Goal: Check status: Check status

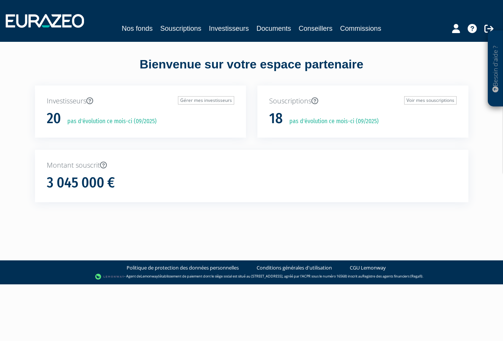
click at [184, 29] on link "Souscriptions" at bounding box center [180, 28] width 41 height 11
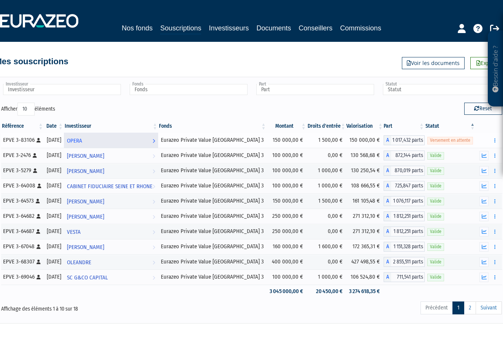
click at [82, 140] on span "OPERA" at bounding box center [74, 141] width 15 height 14
click at [485, 263] on icon "button" at bounding box center [484, 262] width 5 height 5
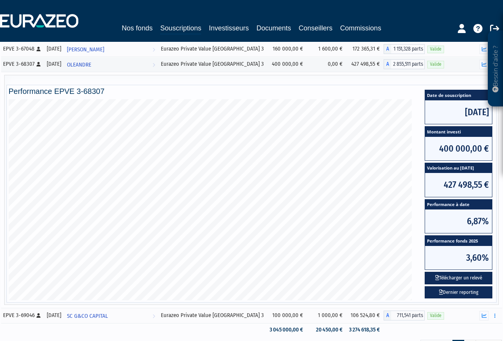
scroll to position [222, 0]
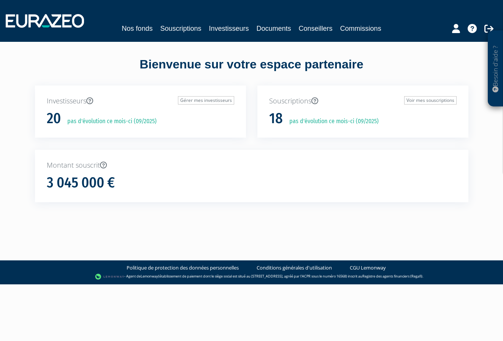
click at [183, 31] on link "Souscriptions" at bounding box center [180, 28] width 41 height 11
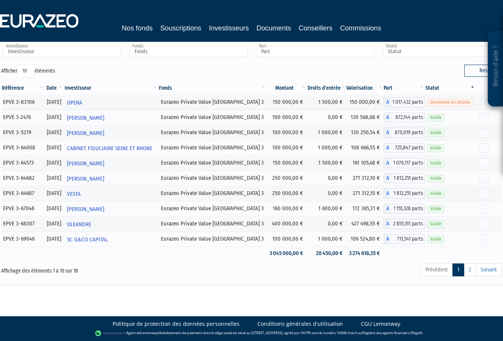
scroll to position [38, 0]
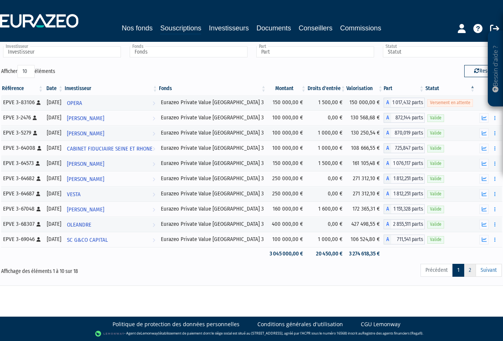
click at [473, 270] on link "2" at bounding box center [470, 270] width 12 height 13
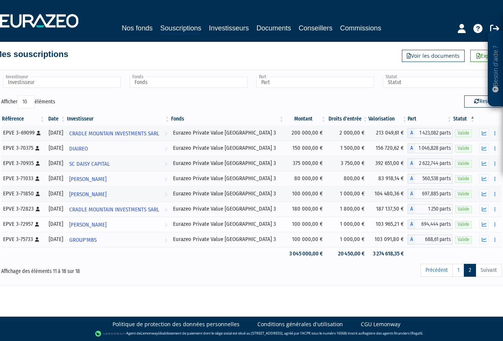
scroll to position [7, 0]
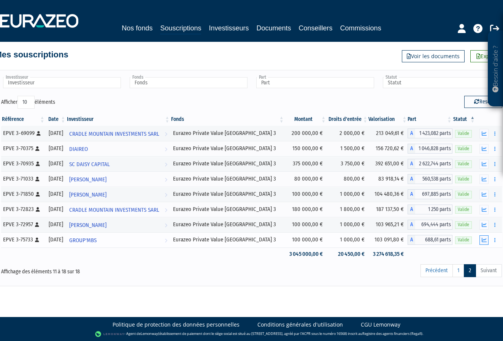
click at [485, 240] on icon "button" at bounding box center [484, 240] width 5 height 5
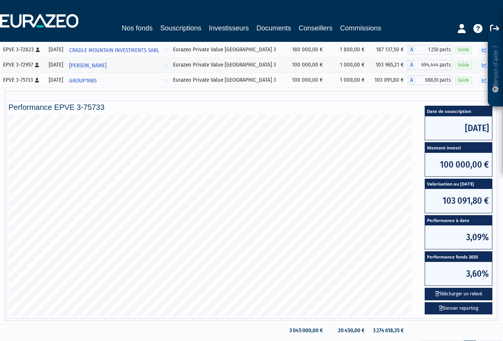
scroll to position [167, 0]
click at [459, 294] on button "Télécharger un relevé" at bounding box center [459, 294] width 68 height 13
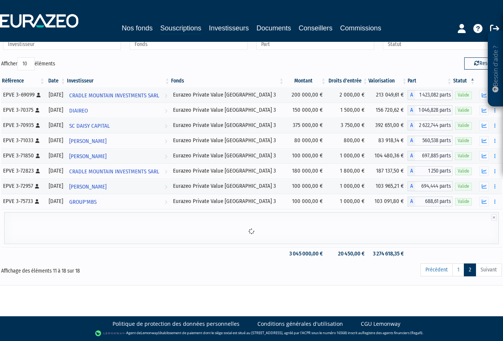
scroll to position [45, 0]
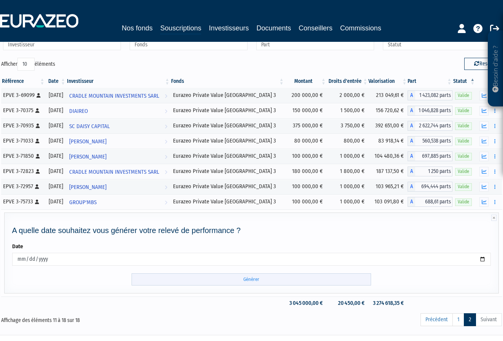
click at [254, 280] on input "Générer" at bounding box center [252, 280] width 240 height 13
click at [485, 186] on icon "button" at bounding box center [484, 187] width 5 height 5
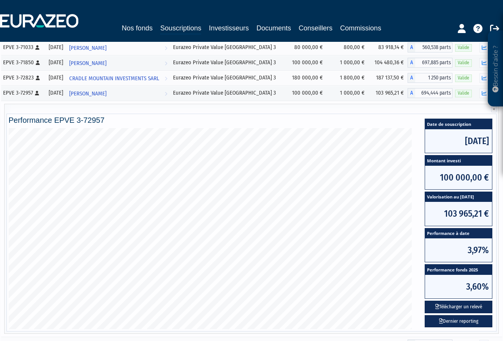
scroll to position [140, 0]
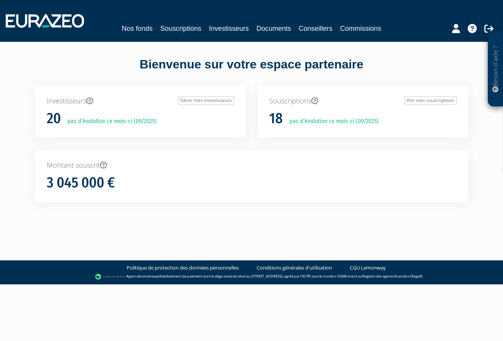
click at [179, 29] on link "Souscriptions" at bounding box center [180, 28] width 41 height 11
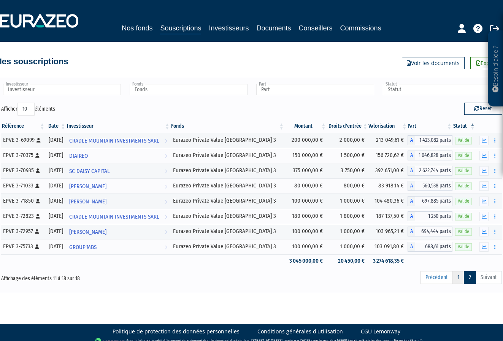
click at [459, 279] on link "1" at bounding box center [459, 277] width 12 height 13
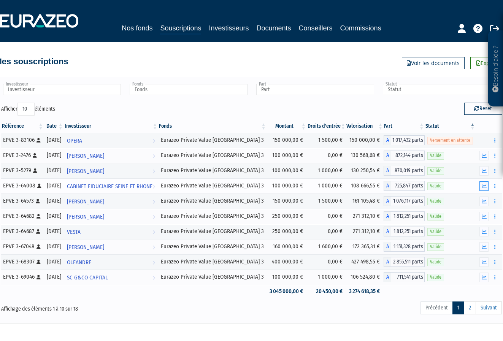
click at [484, 186] on icon "button" at bounding box center [484, 186] width 5 height 5
